Goal: Task Accomplishment & Management: Use online tool/utility

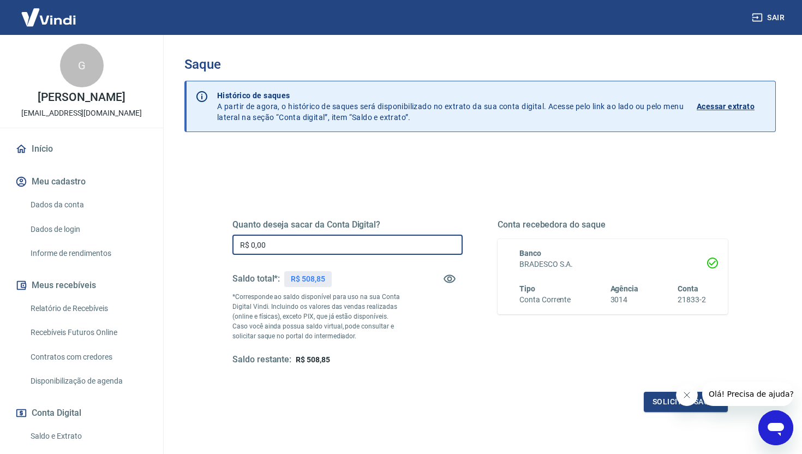
click at [303, 244] on input "R$ 0,00" at bounding box center [347, 244] width 230 height 20
type input "R$ 508,85"
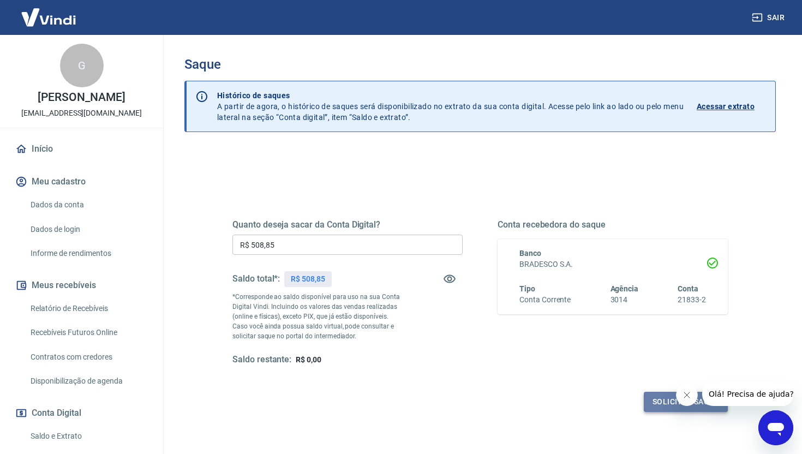
click at [664, 399] on button "Solicitar saque" at bounding box center [685, 402] width 84 height 20
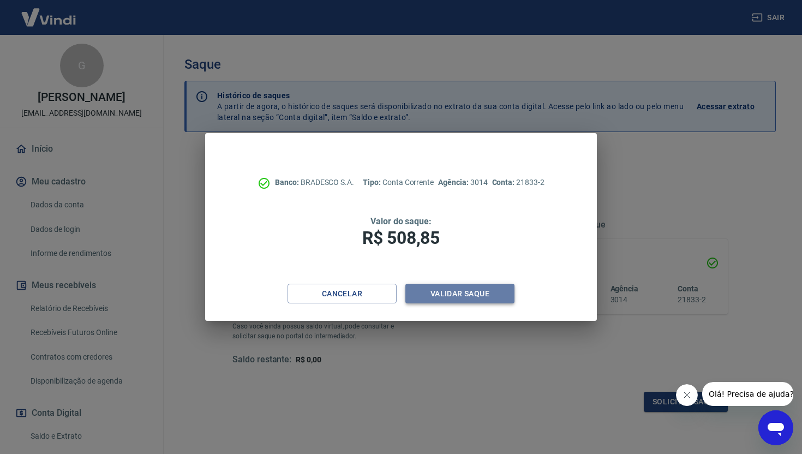
click at [456, 296] on button "Validar saque" at bounding box center [459, 294] width 109 height 20
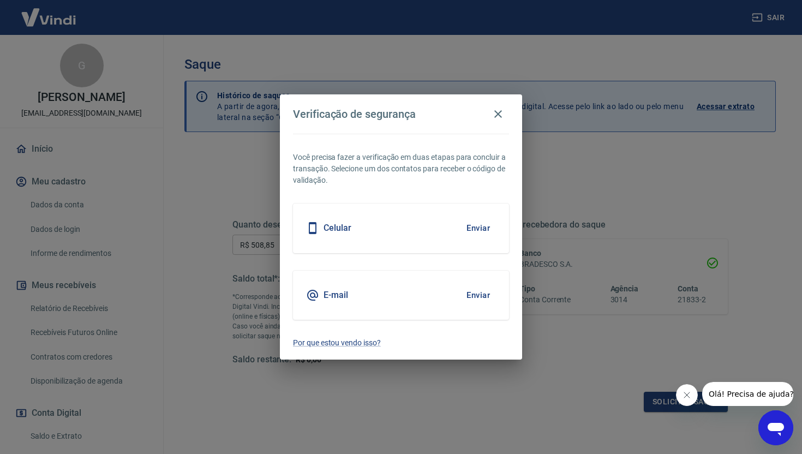
click at [456, 296] on div "E-mail Enviar" at bounding box center [401, 294] width 216 height 49
click at [483, 293] on button "Enviar" at bounding box center [477, 295] width 35 height 23
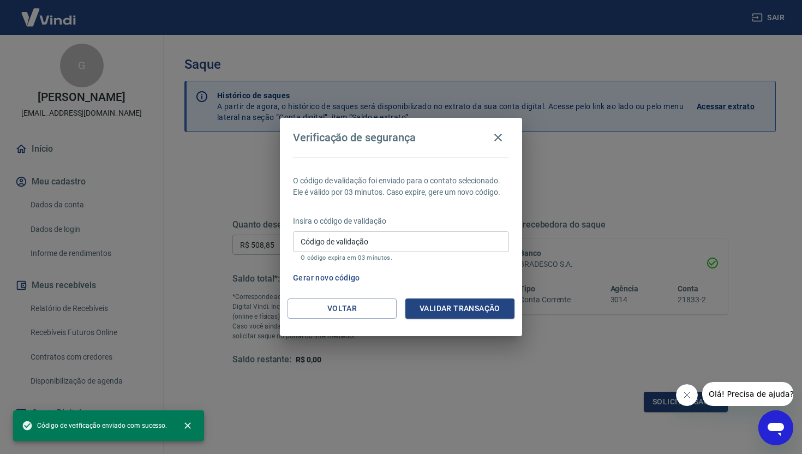
click at [381, 242] on input "Código de validação" at bounding box center [401, 241] width 216 height 20
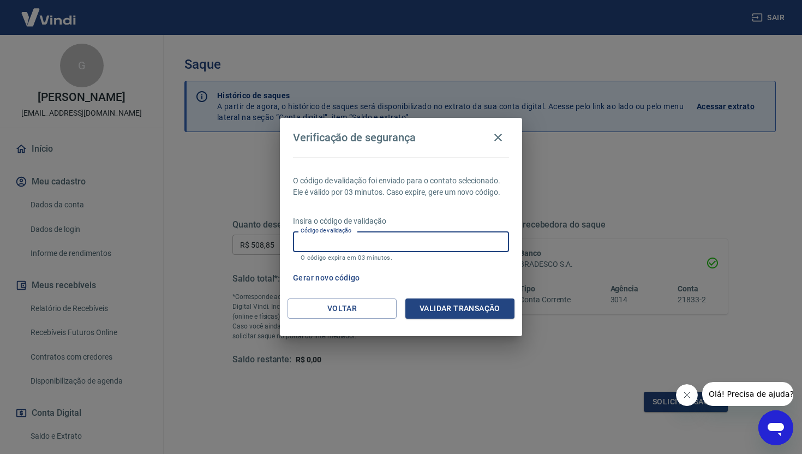
paste input "969957"
type input "969957"
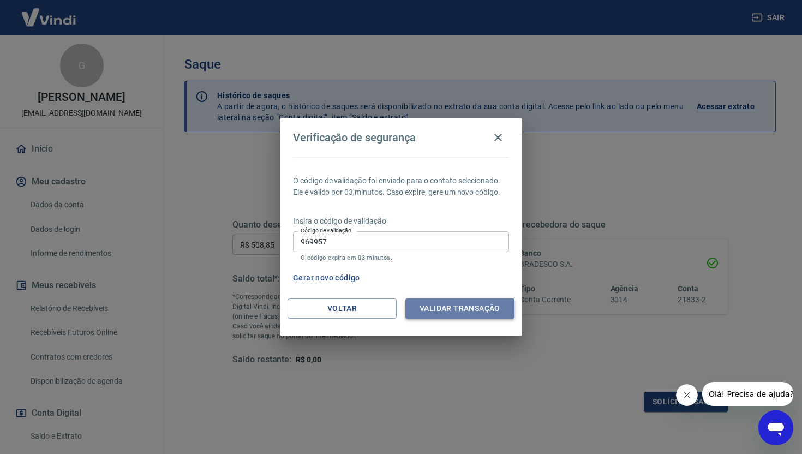
click at [461, 312] on button "Validar transação" at bounding box center [459, 308] width 109 height 20
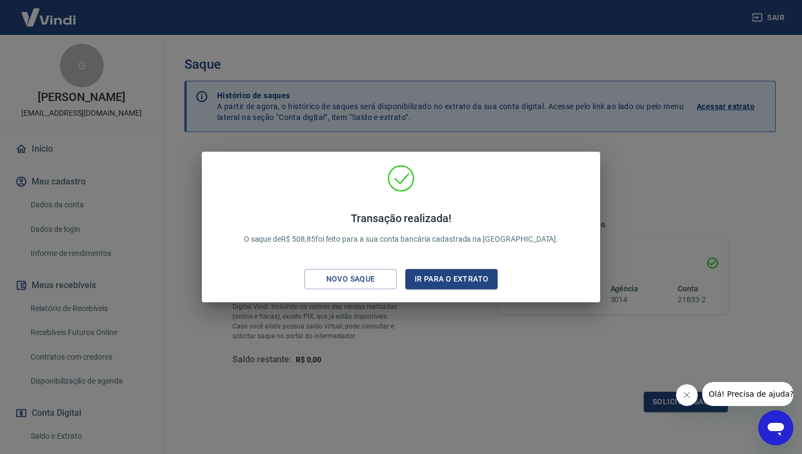
click at [649, 172] on div "Transação realizada! O saque de R$ 508,85 foi feito para a sua conta bancária c…" at bounding box center [401, 227] width 802 height 454
